Goal: Task Accomplishment & Management: Complete application form

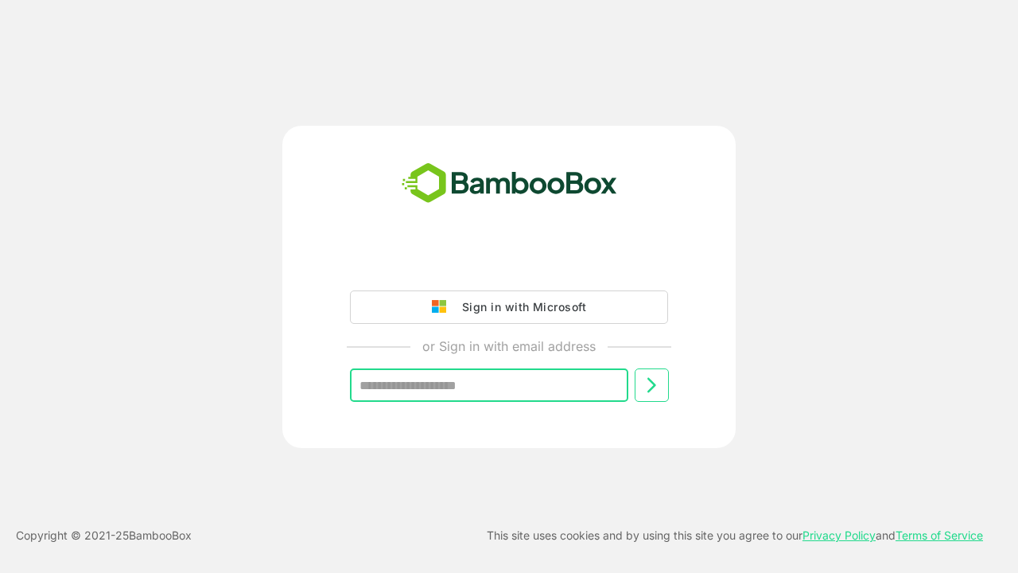
click at [438, 382] on input "text" at bounding box center [489, 384] width 278 height 33
click at [539, 378] on input "text" at bounding box center [489, 384] width 278 height 33
type input "*"
